Goal: Information Seeking & Learning: Learn about a topic

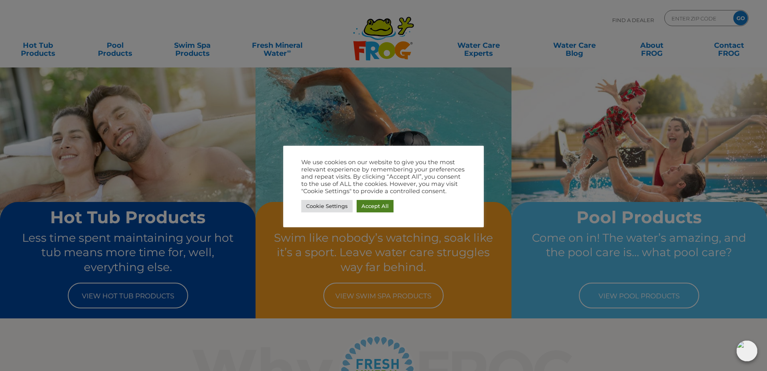
click at [374, 204] on link "Accept All" at bounding box center [375, 206] width 37 height 12
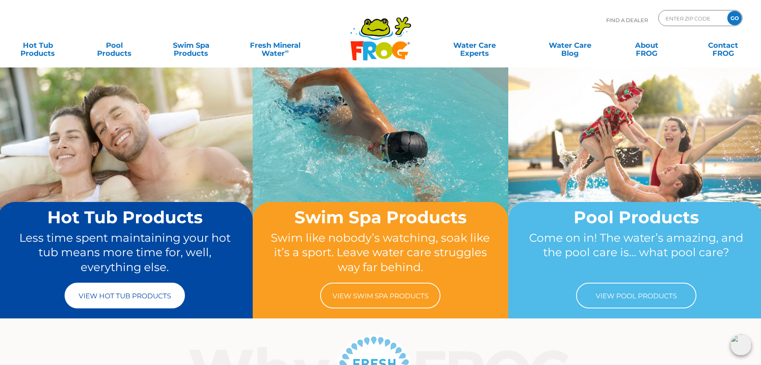
click at [149, 293] on link "View Hot Tub Products" at bounding box center [125, 295] width 120 height 26
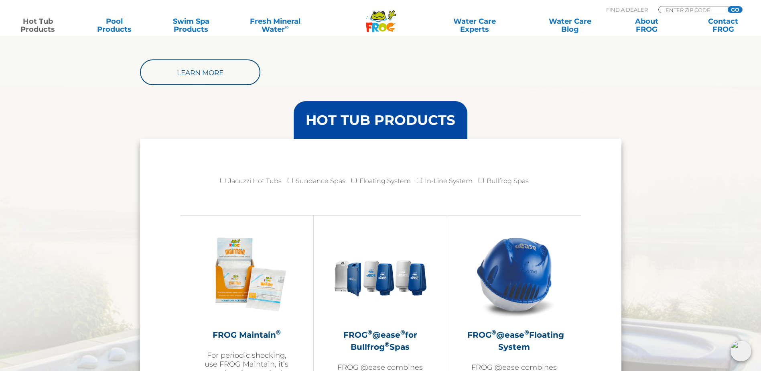
scroll to position [762, 0]
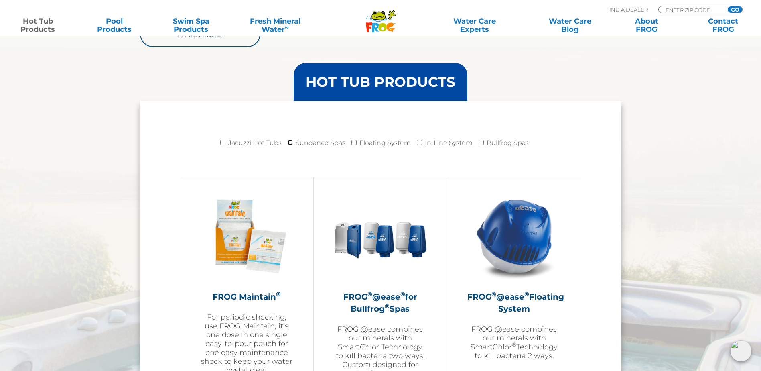
click at [291, 142] on input "Sundance Spas" at bounding box center [290, 142] width 5 height 5
checkbox input "true"
click at [354, 142] on input "Floating System" at bounding box center [353, 142] width 5 height 5
checkbox input "true"
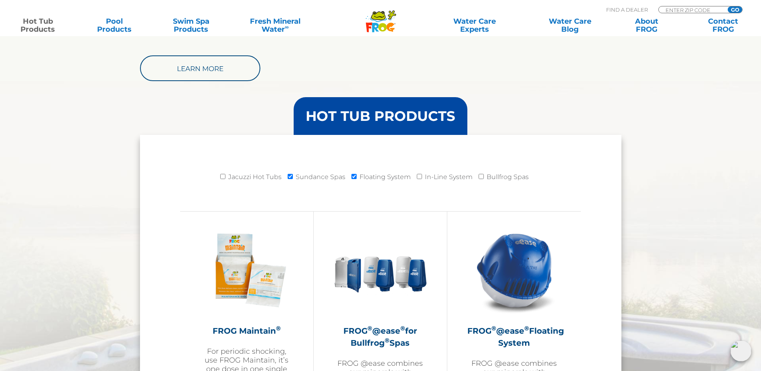
scroll to position [722, 0]
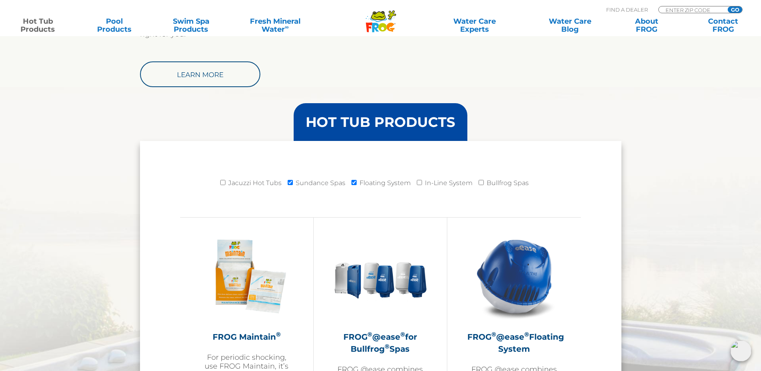
click at [371, 121] on h3 "HOT TUB PRODUCTS" at bounding box center [381, 122] width 150 height 14
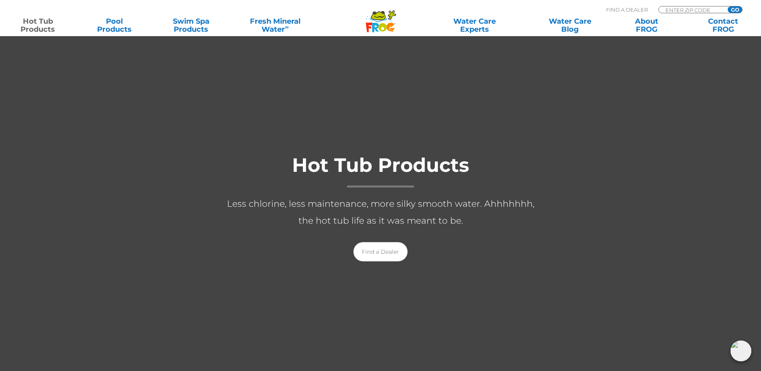
scroll to position [0, 0]
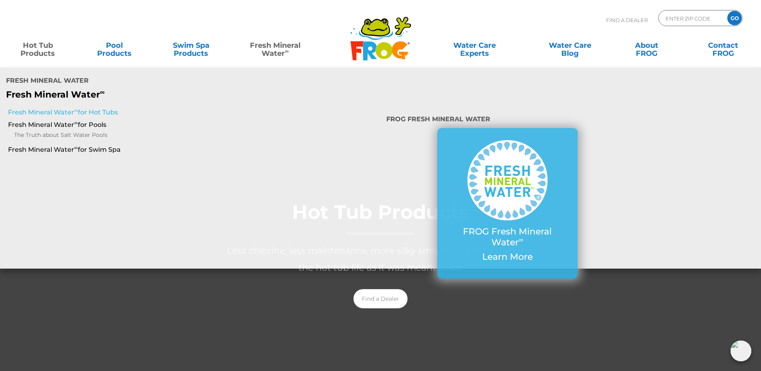
click at [61, 108] on link "Fresh Mineral Water ∞ for Hot Tubs" at bounding box center [130, 112] width 245 height 9
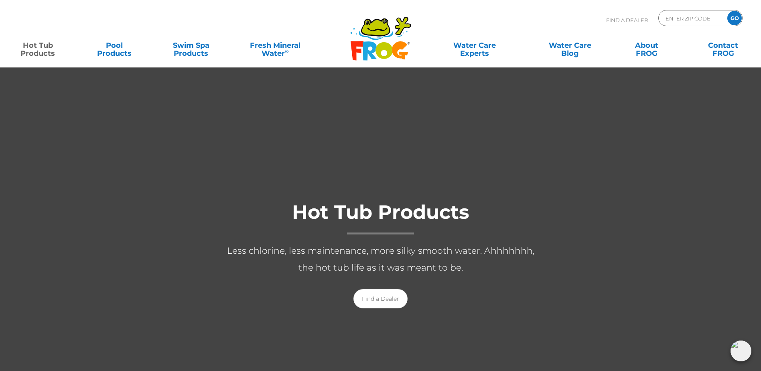
click at [374, 49] on icon at bounding box center [370, 50] width 14 height 19
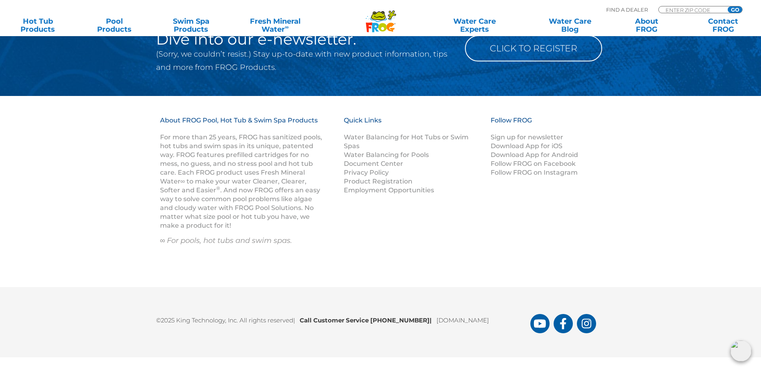
scroll to position [1061, 0]
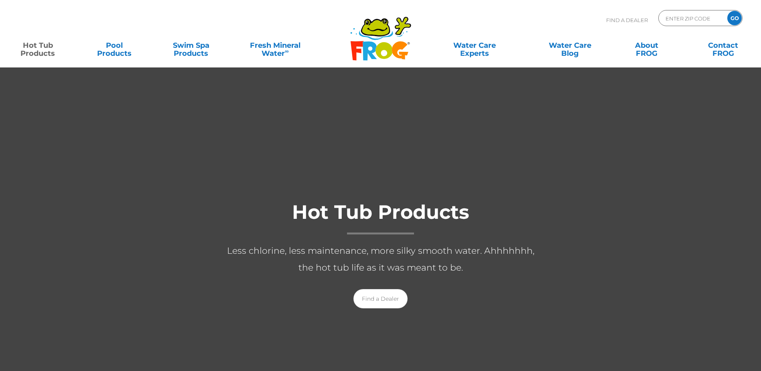
scroll to position [762, 0]
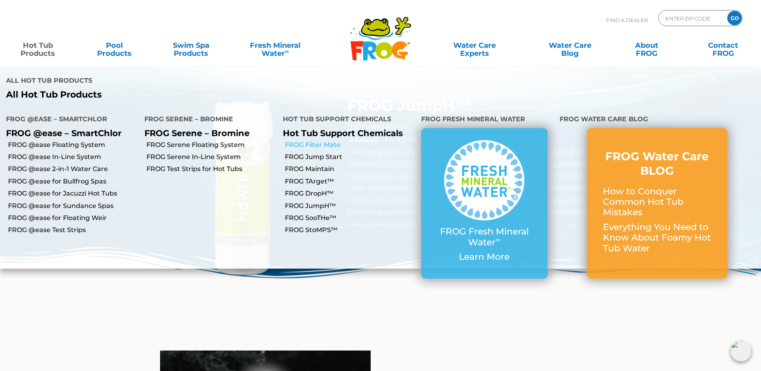
click at [321, 140] on link "FROG Filter Mate" at bounding box center [350, 144] width 130 height 9
click at [319, 164] on link "FROG Maintain" at bounding box center [350, 168] width 130 height 9
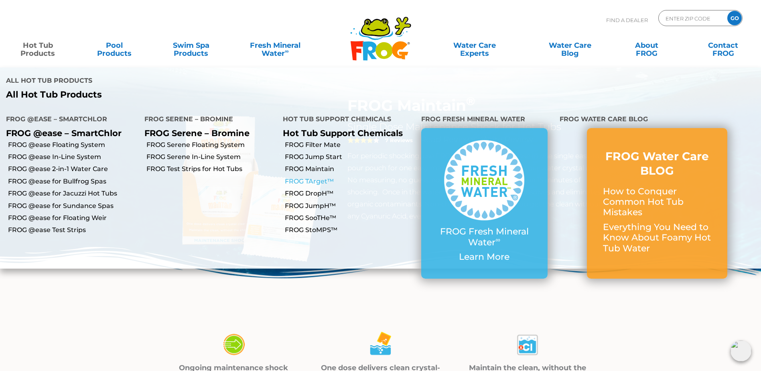
click at [312, 177] on link "FROG TArget™" at bounding box center [350, 181] width 130 height 9
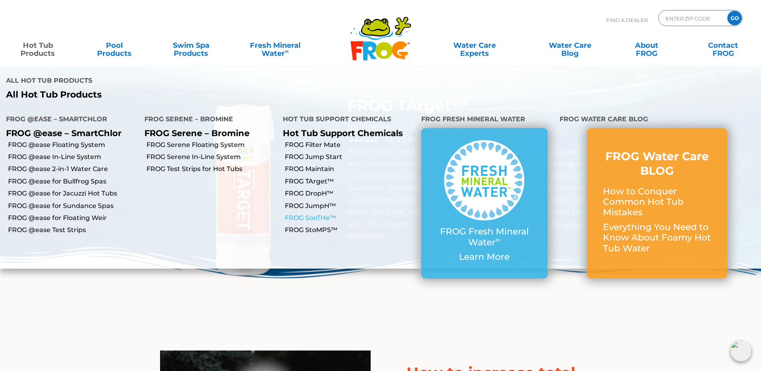
click at [308, 213] on link "FROG SooTHe™" at bounding box center [350, 217] width 130 height 9
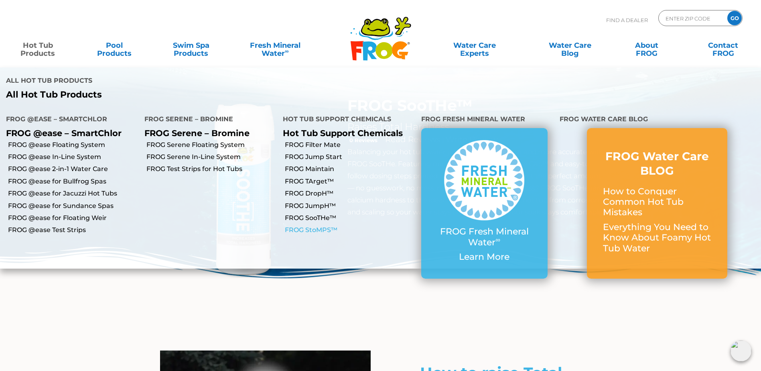
click at [311, 225] on link "FROG StoMPS™" at bounding box center [350, 229] width 130 height 9
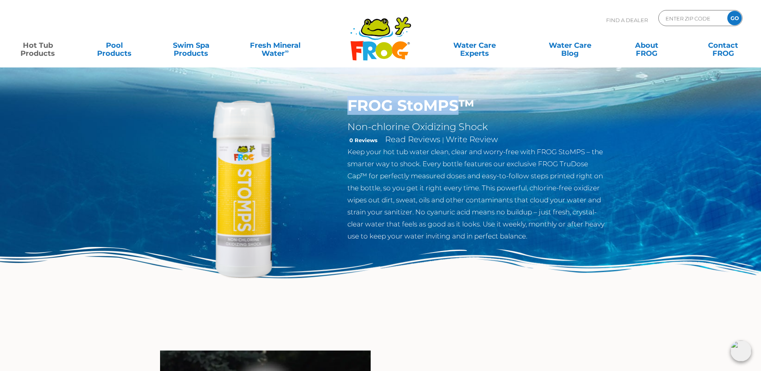
drag, startPoint x: 348, startPoint y: 107, endPoint x: 454, endPoint y: 105, distance: 106.7
click at [454, 105] on h1 "FROG StoMPS™" at bounding box center [478, 105] width 262 height 18
drag, startPoint x: 454, startPoint y: 105, endPoint x: 428, endPoint y: 104, distance: 26.5
copy h1 "FROG StoMPS"
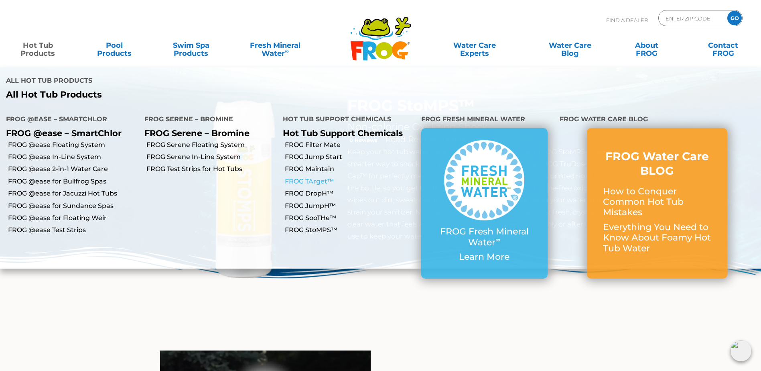
click at [313, 177] on link "FROG TArget™" at bounding box center [350, 181] width 130 height 9
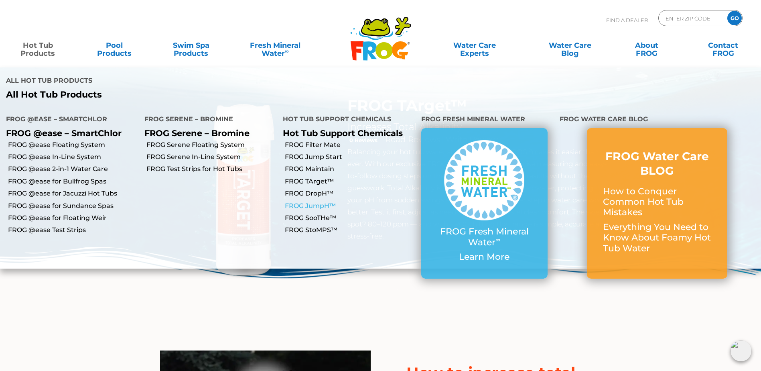
click at [313, 201] on link "FROG JumpH™" at bounding box center [350, 205] width 130 height 9
